Goal: Information Seeking & Learning: Check status

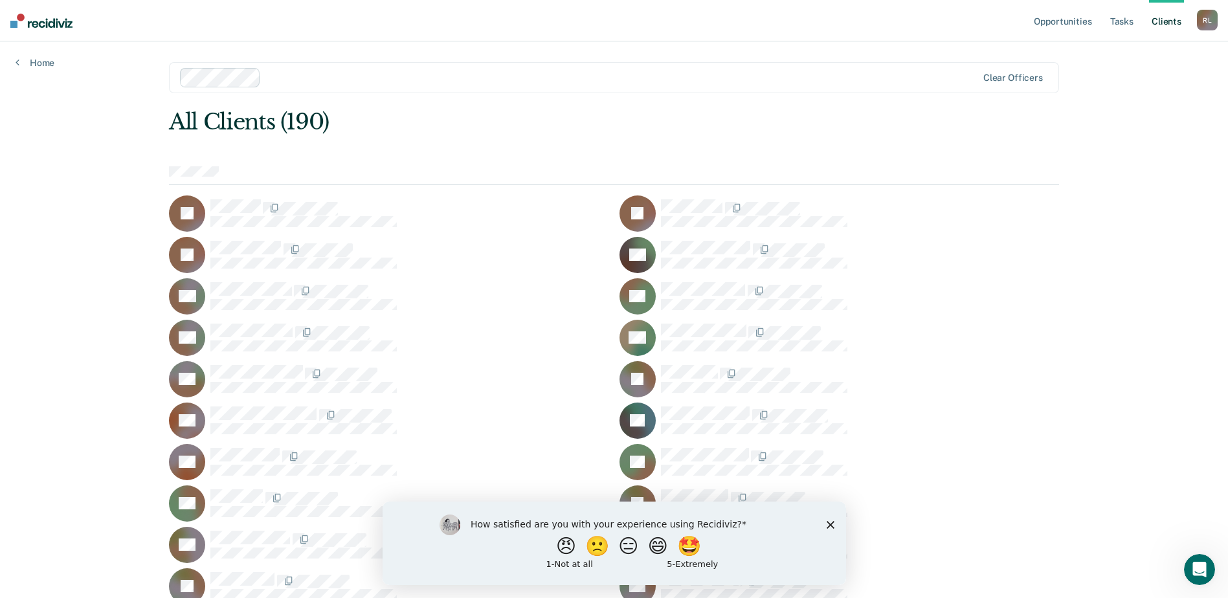
click at [834, 527] on div "How satisfied are you with your experience using Recidiviz? 😠 🙁 😑 😄 🤩 1 - Not a…" at bounding box center [613, 542] width 463 height 83
click at [829, 524] on polygon "Close survey" at bounding box center [830, 524] width 8 height 8
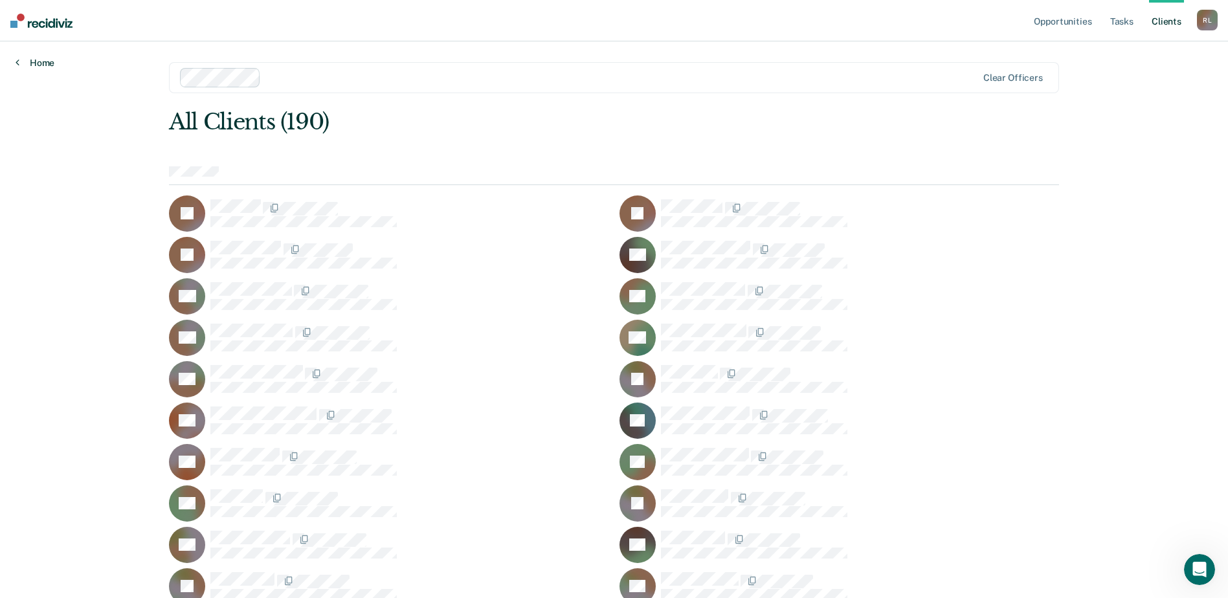
click at [41, 63] on link "Home" at bounding box center [35, 63] width 39 height 12
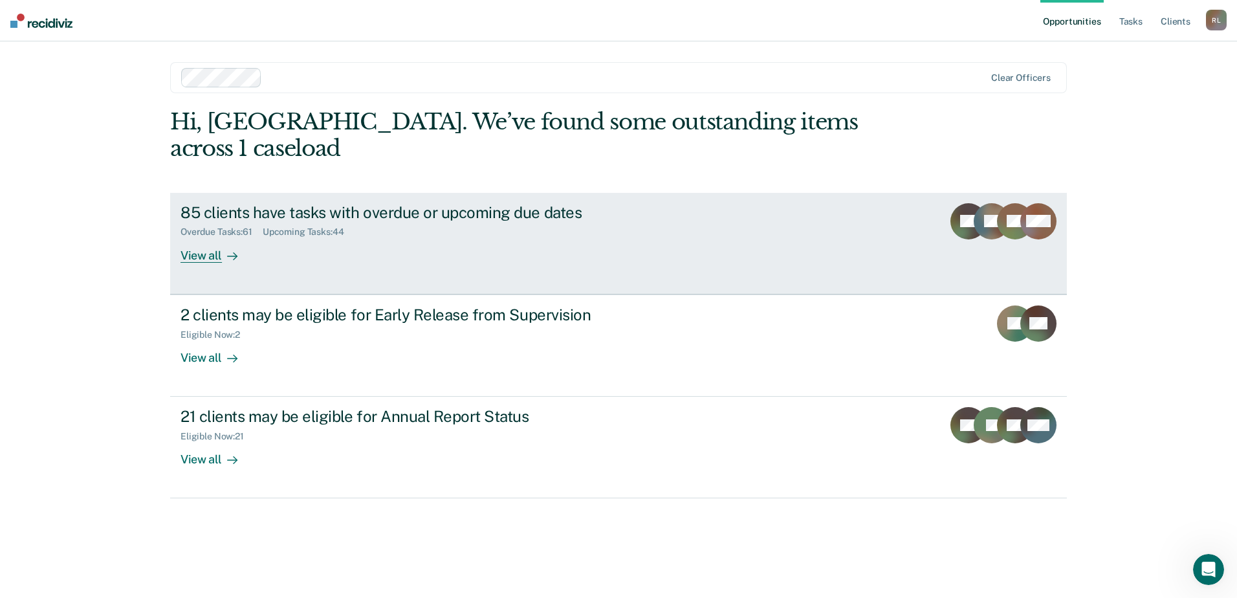
click at [208, 238] on div "View all" at bounding box center [217, 250] width 72 height 25
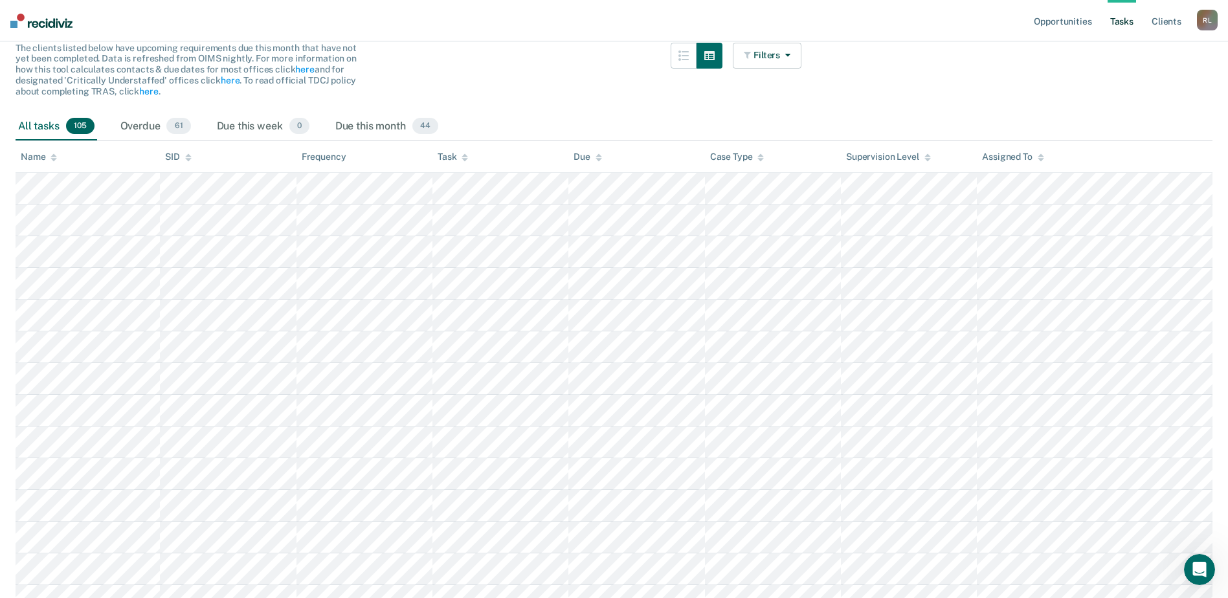
scroll to position [129, 0]
click at [129, 127] on div "Overdue 61" at bounding box center [156, 127] width 76 height 28
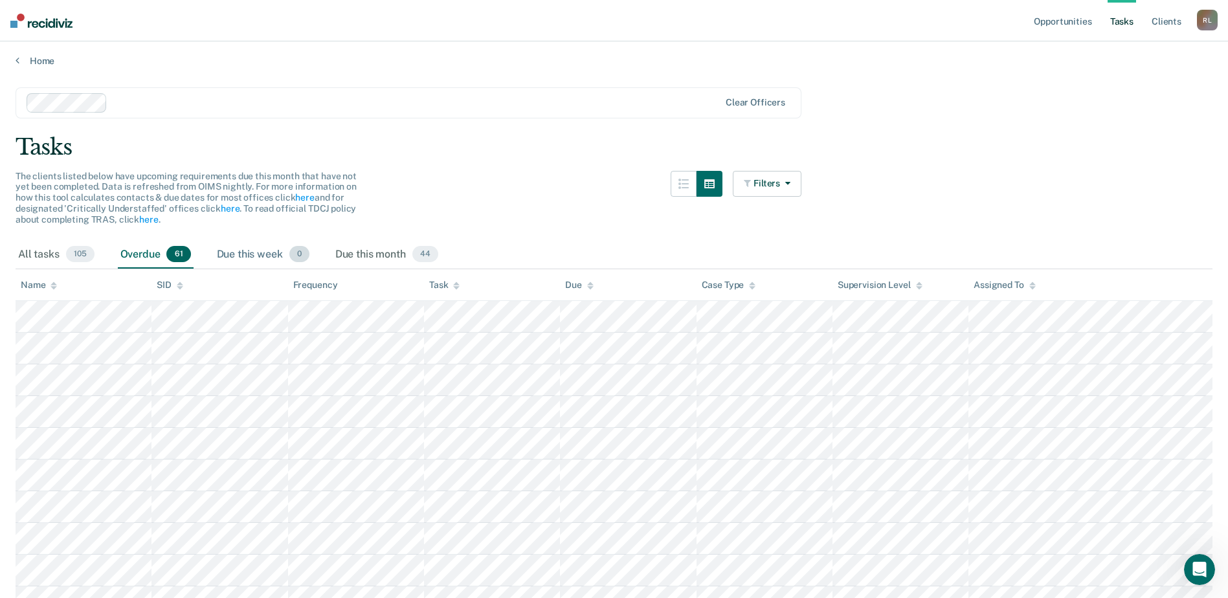
scroll to position [0, 0]
click at [35, 62] on link "Home" at bounding box center [614, 63] width 1197 height 12
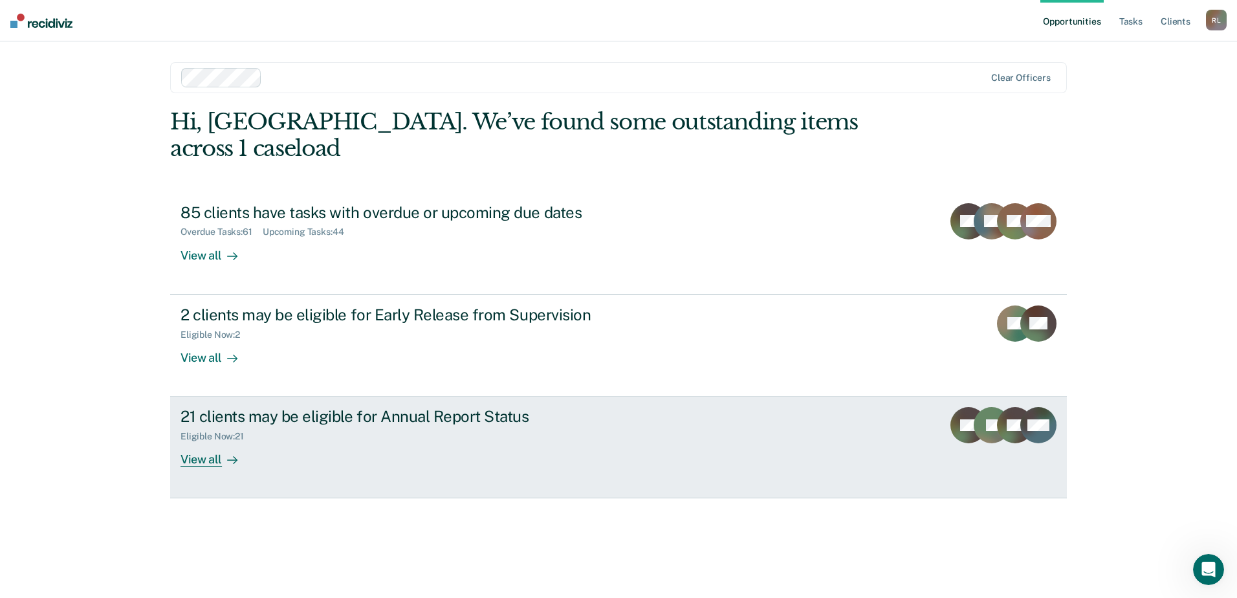
click at [311, 397] on link "21 clients may be eligible for Annual Report Status Eligible Now : 21 View all …" at bounding box center [618, 448] width 897 height 102
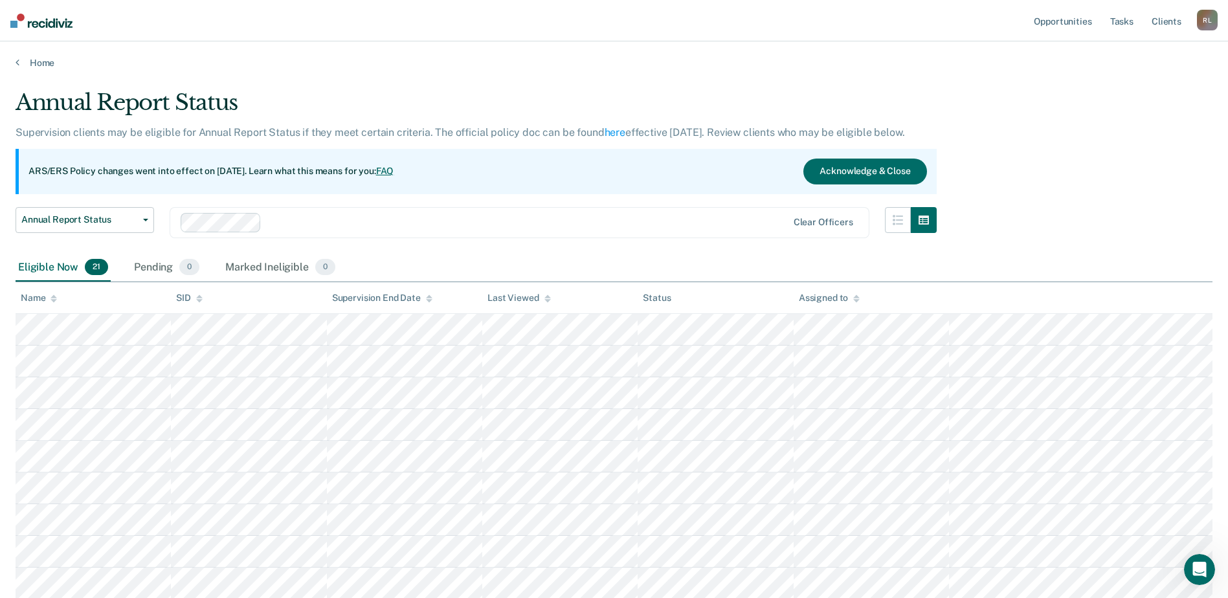
scroll to position [475, 0]
